Goal: Use online tool/utility: Utilize a website feature to perform a specific function

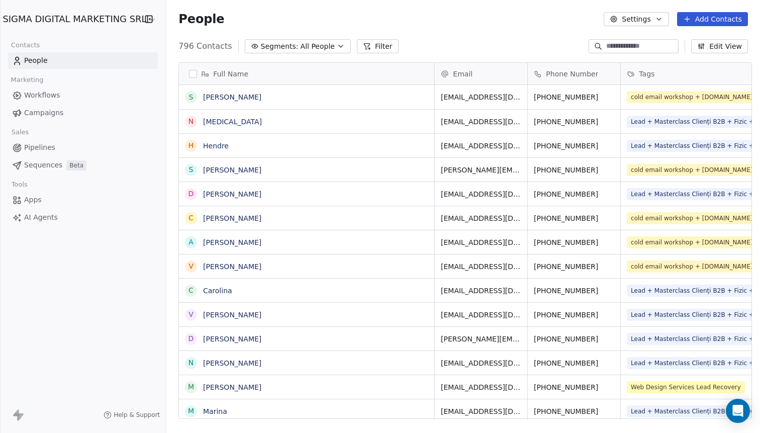
scroll to position [380, 597]
click at [738, 408] on icon "Open Intercom Messenger" at bounding box center [737, 410] width 12 height 13
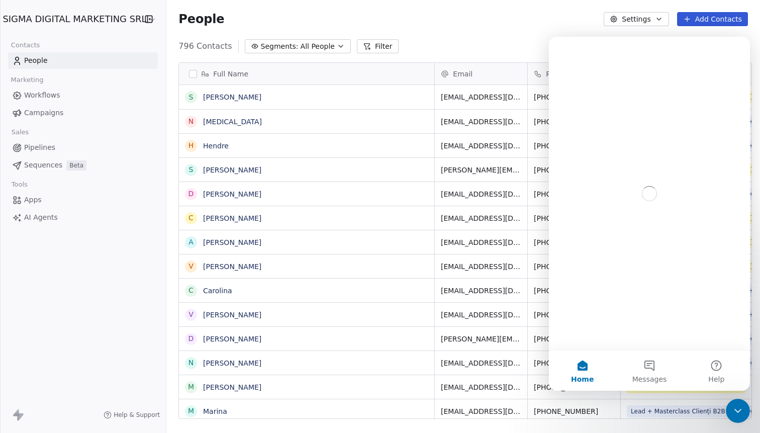
scroll to position [0, 0]
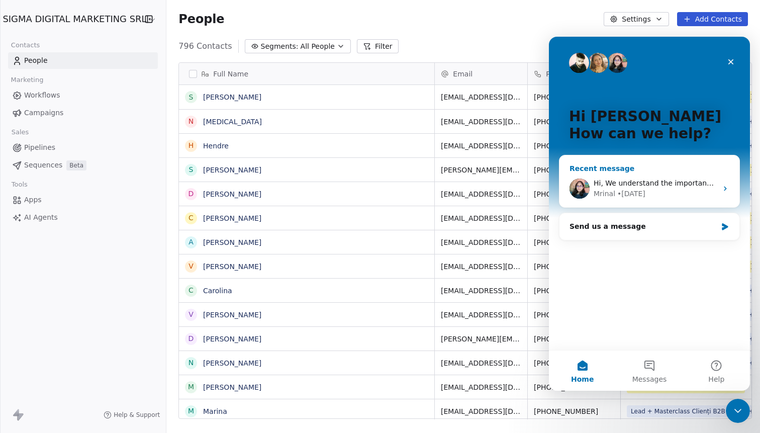
click at [615, 189] on div "[PERSON_NAME] • [DATE]" at bounding box center [655, 193] width 124 height 11
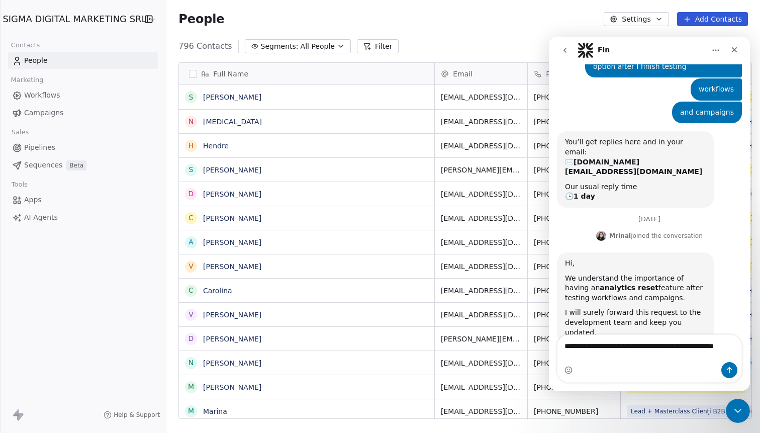
scroll to position [62, 0]
type textarea "**********"
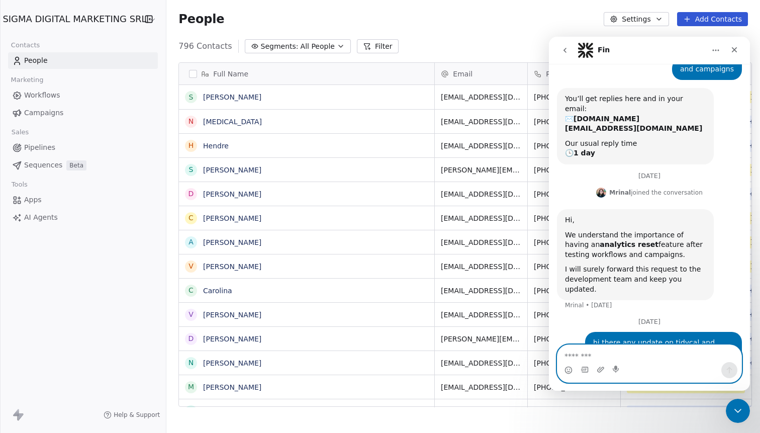
scroll to position [380, 597]
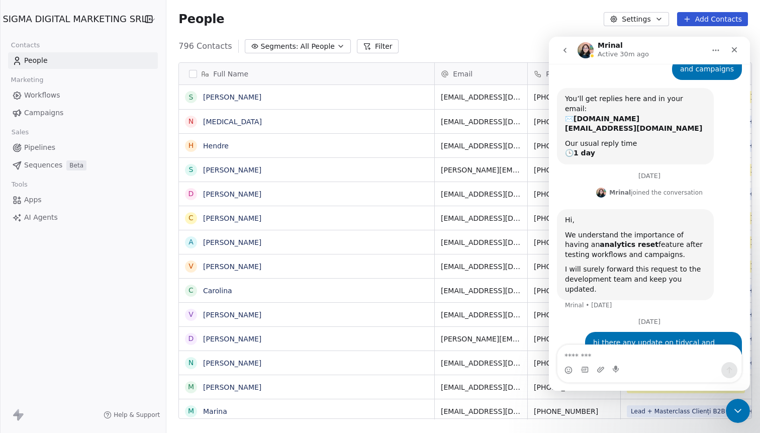
click at [39, 219] on span "AI Agents" at bounding box center [41, 217] width 34 height 11
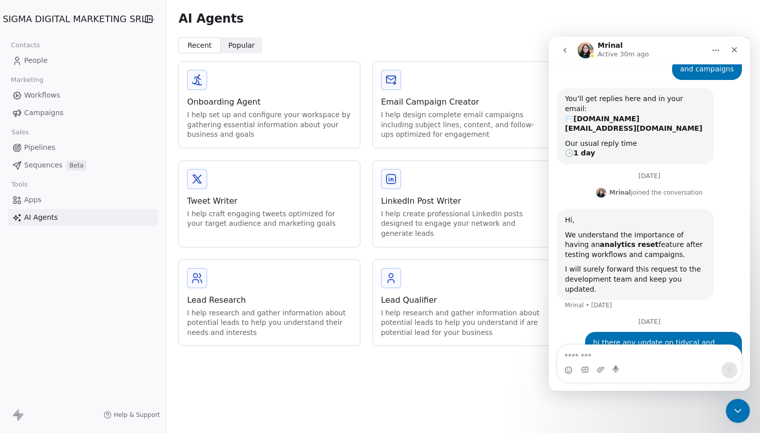
click at [393, 403] on div "AI Agents Recent Recent Popular Popular Onboarding Agent I help set up and conf…" at bounding box center [462, 216] width 593 height 433
click at [726, 403] on div "Close Intercom Messenger" at bounding box center [736, 409] width 24 height 24
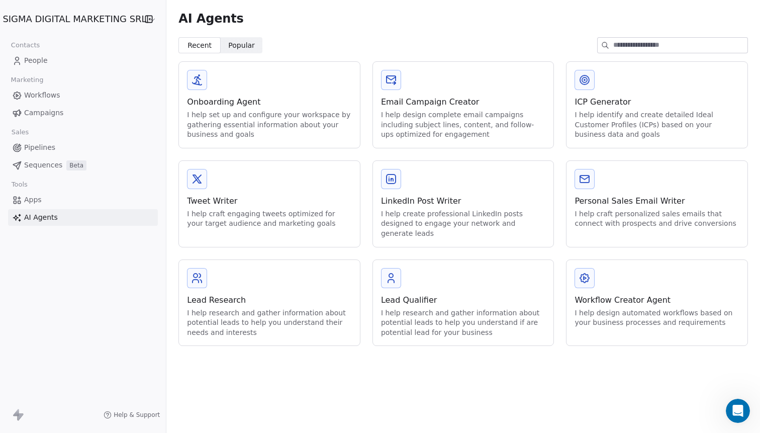
click at [243, 42] on span "Popular" at bounding box center [241, 45] width 27 height 11
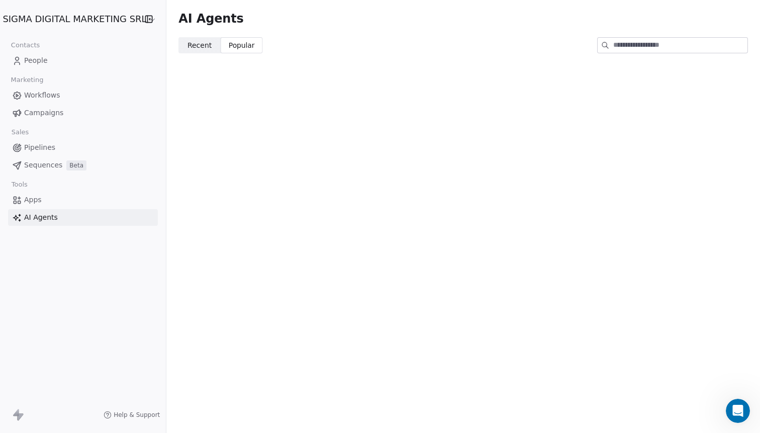
click at [197, 42] on span "Recent" at bounding box center [199, 45] width 24 height 11
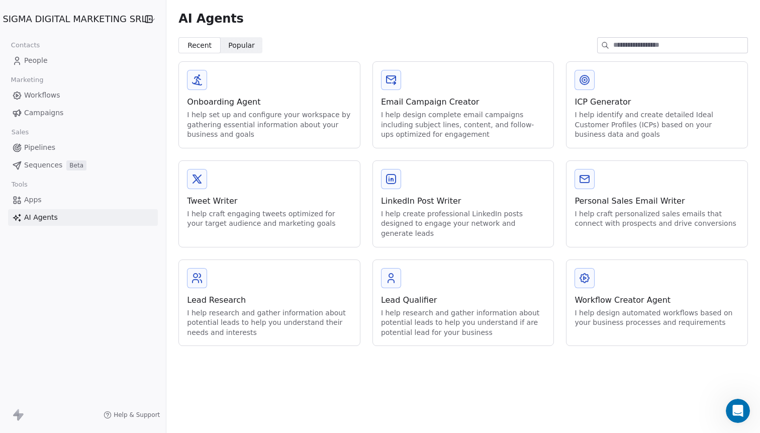
scroll to position [9, 0]
click at [610, 130] on div "I help identify and create detailed Ideal Customer Profiles (ICPs) based on you…" at bounding box center [656, 125] width 165 height 30
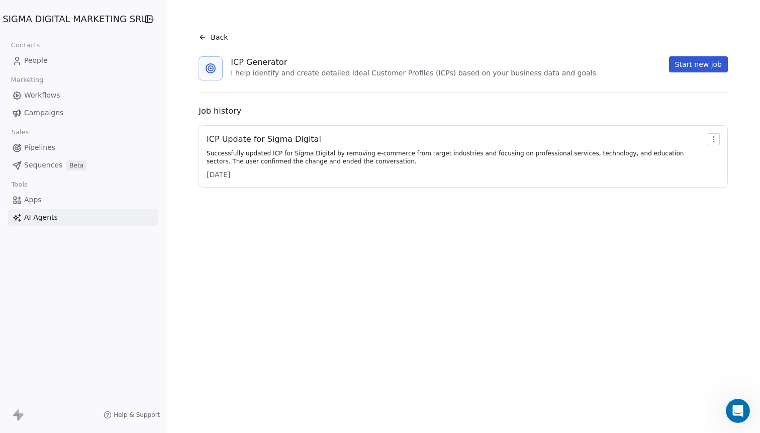
click at [205, 37] on div "Back" at bounding box center [212, 37] width 29 height 10
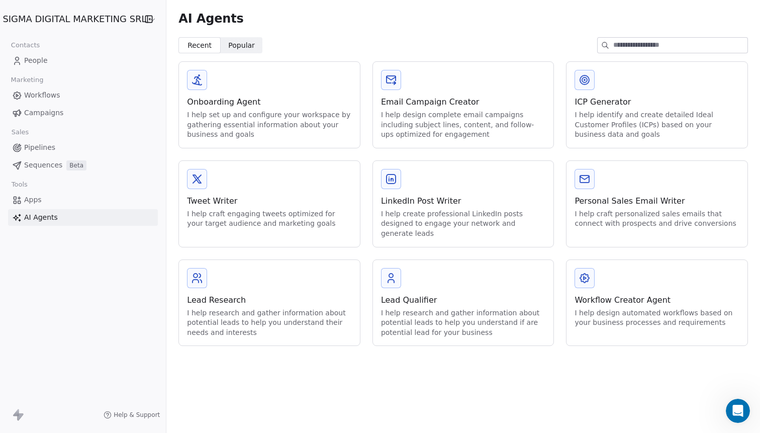
click at [439, 206] on div "LinkedIn Post Writer" at bounding box center [463, 201] width 165 height 12
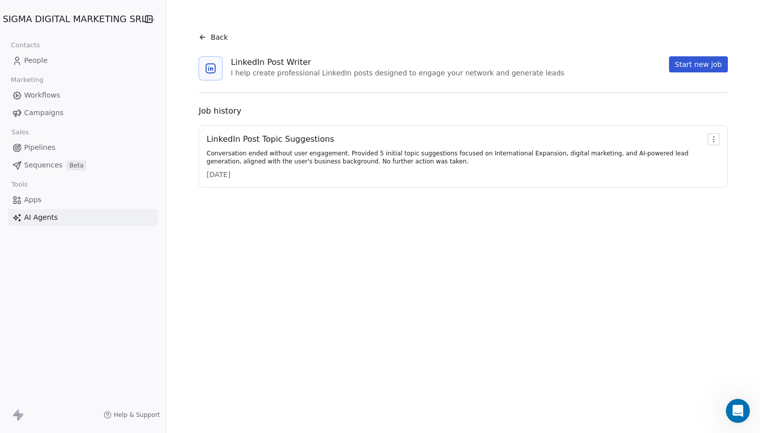
click at [686, 54] on div "Back LinkedIn Post Writer I help create professional LinkedIn posts designed to…" at bounding box center [462, 105] width 569 height 187
click at [686, 64] on button "Start new job" at bounding box center [698, 64] width 59 height 16
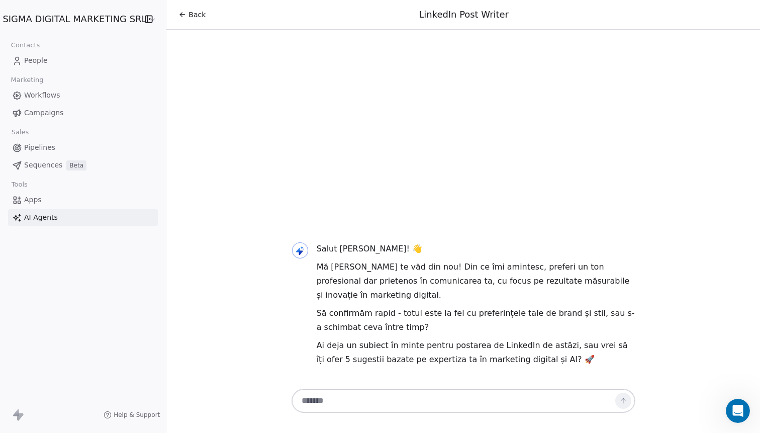
click at [358, 401] on textarea at bounding box center [453, 400] width 314 height 19
type textarea "**********"
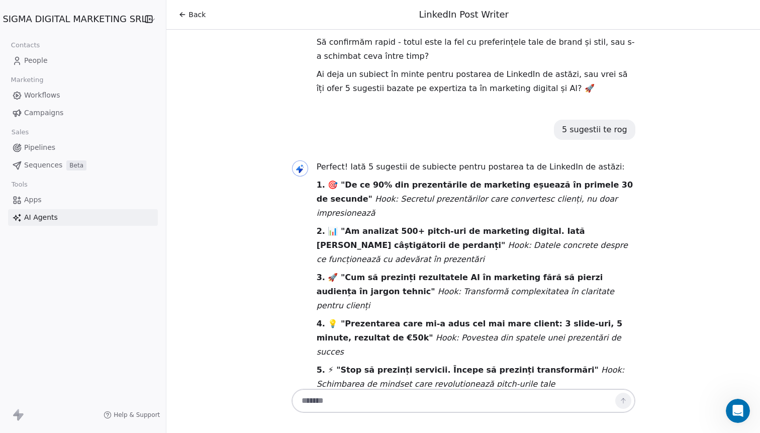
scroll to position [79, 0]
type textarea "**"
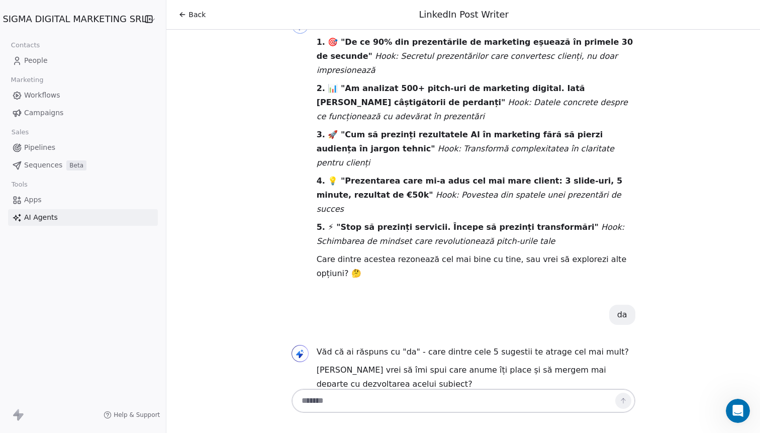
scroll to position [226, 0]
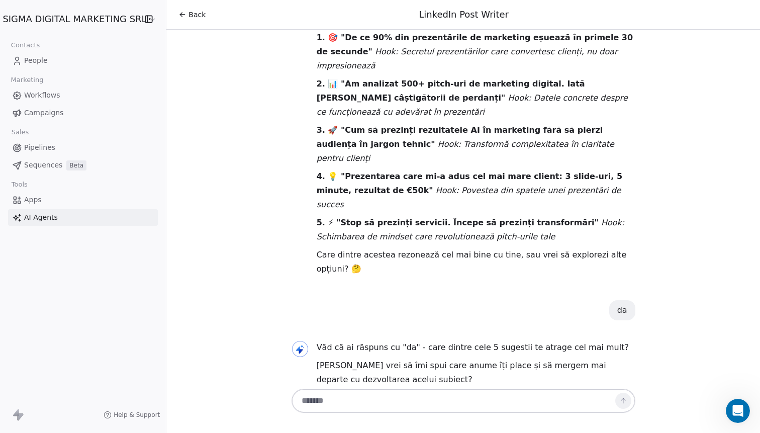
type textarea "*"
type textarea "**********"
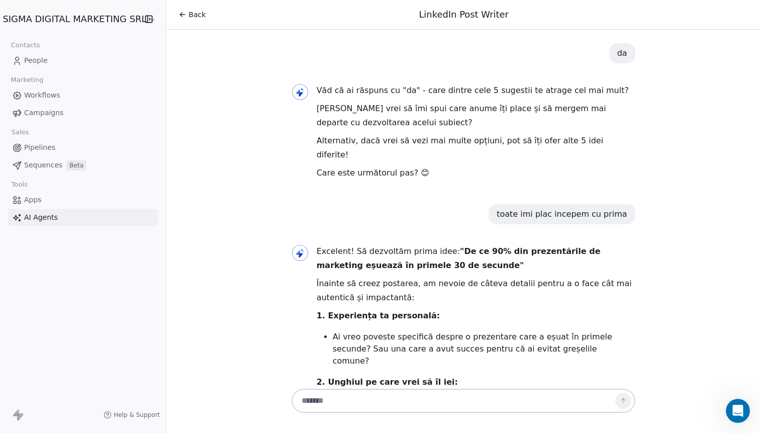
scroll to position [614, 0]
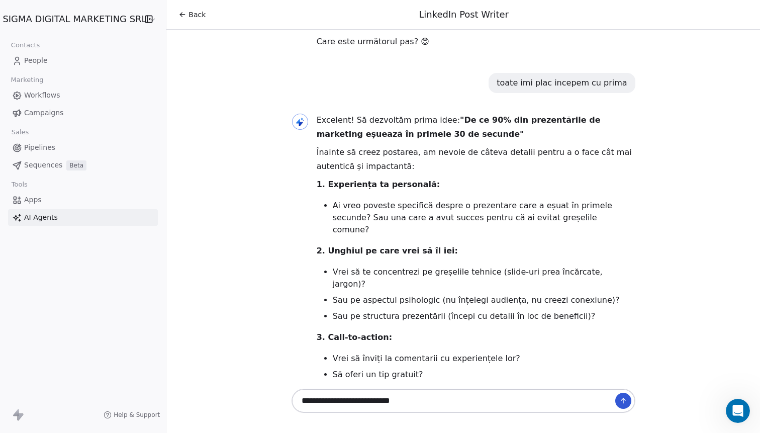
type textarea "**********"
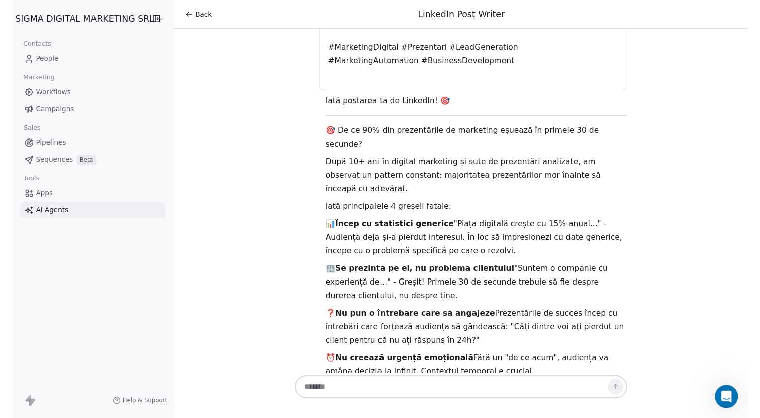
scroll to position [1633, 0]
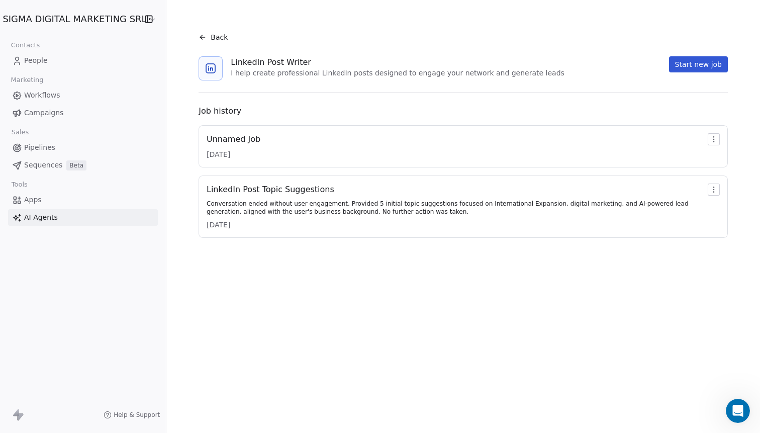
click at [200, 37] on icon at bounding box center [202, 37] width 5 height 0
